Goal: Task Accomplishment & Management: Use online tool/utility

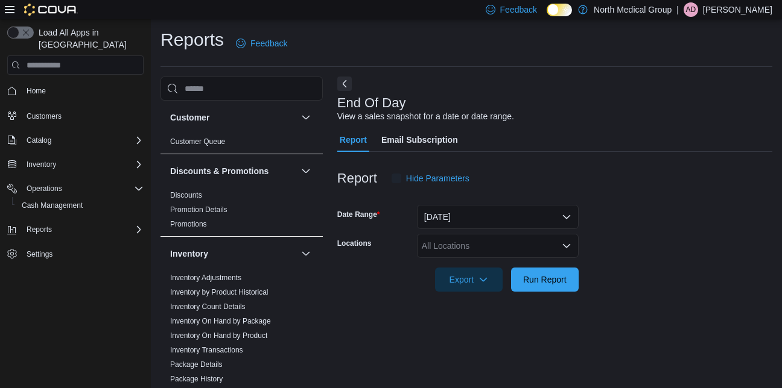
scroll to position [14, 0]
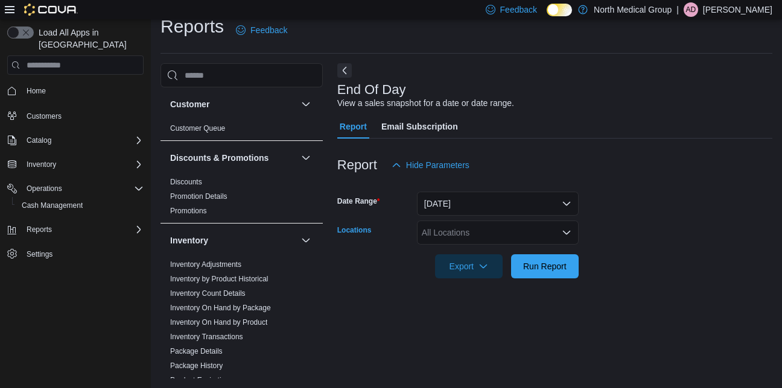
click at [566, 235] on icon "Open list of options" at bounding box center [566, 233] width 10 height 10
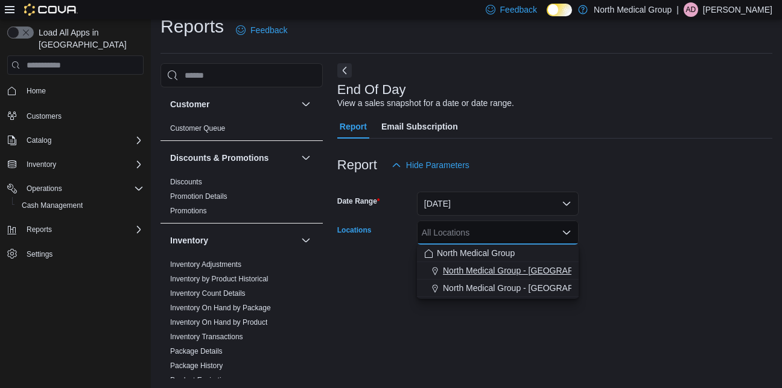
click at [463, 268] on span "North Medical Group - Hillsboro" at bounding box center [529, 271] width 173 height 12
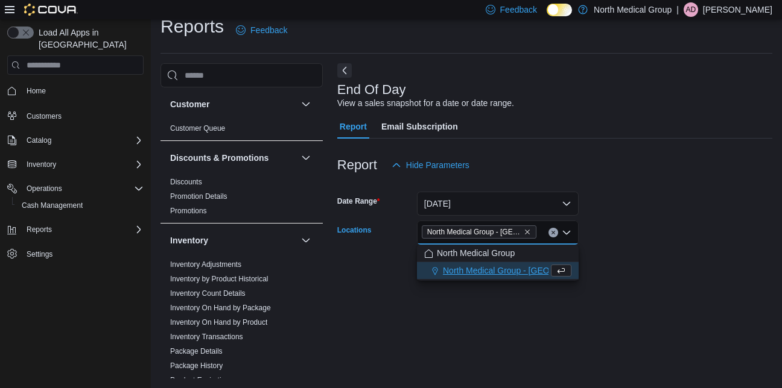
click at [582, 280] on div at bounding box center [554, 286] width 435 height 14
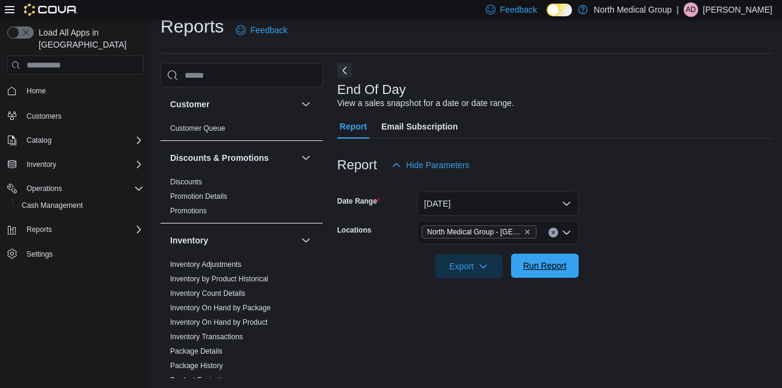
click at [533, 271] on span "Run Report" at bounding box center [544, 266] width 43 height 12
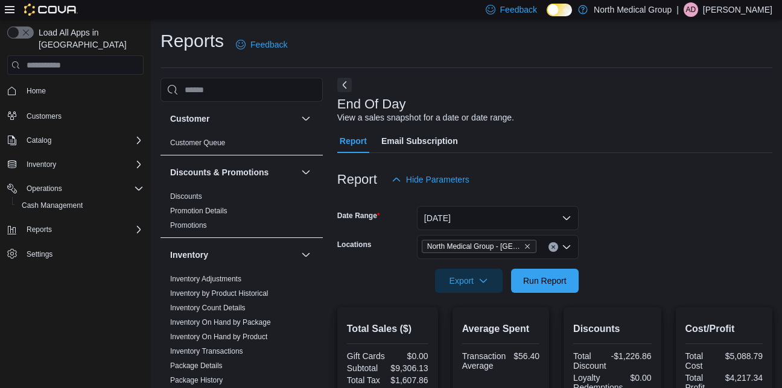
click at [740, 13] on p "[PERSON_NAME]" at bounding box center [737, 9] width 69 height 14
click at [713, 111] on button "Sign Out" at bounding box center [711, 113] width 111 height 19
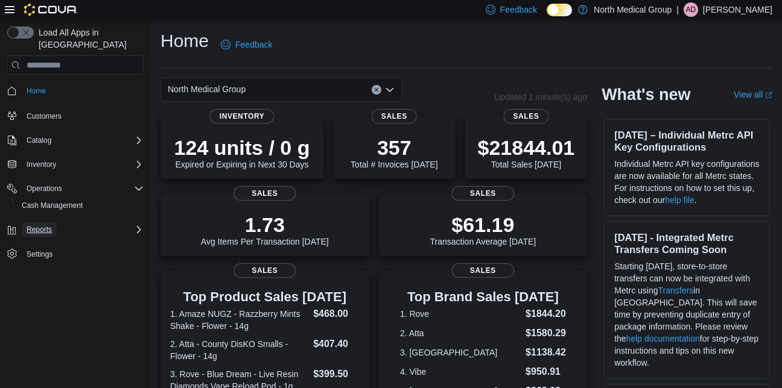
click at [43, 225] on span "Reports" at bounding box center [39, 230] width 25 height 10
click at [37, 259] on span "Reports" at bounding box center [34, 264] width 25 height 10
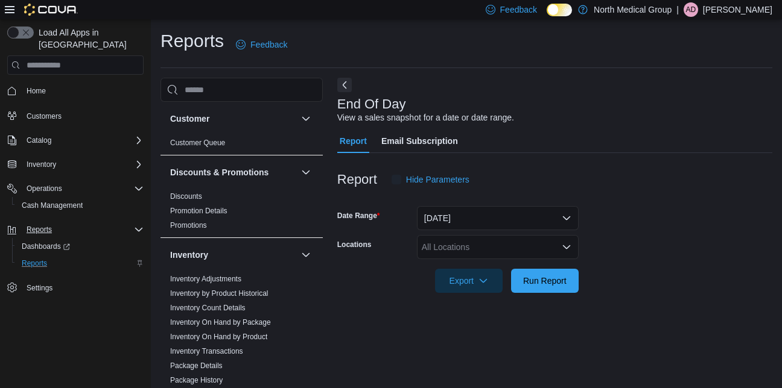
scroll to position [14, 0]
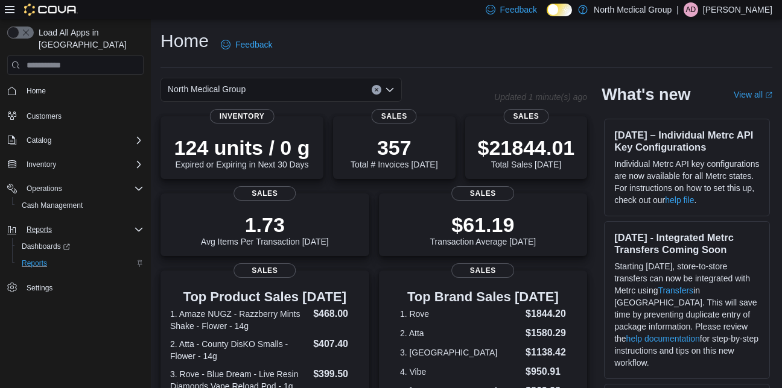
click at [59, 3] on div at bounding box center [41, 9] width 73 height 19
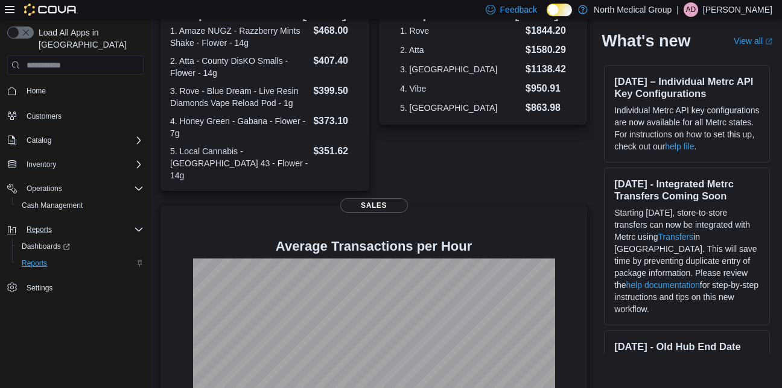
scroll to position [342, 0]
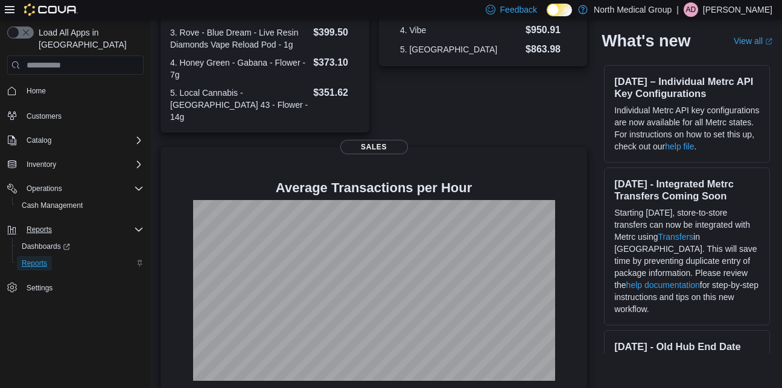
click at [36, 259] on span "Reports" at bounding box center [34, 264] width 25 height 10
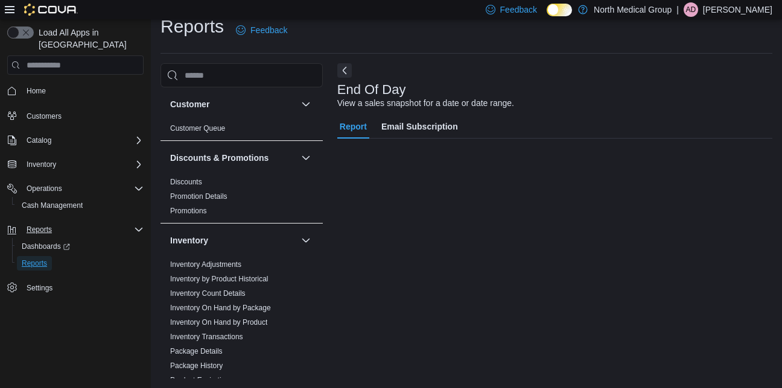
scroll to position [14, 0]
